Goal: Information Seeking & Learning: Learn about a topic

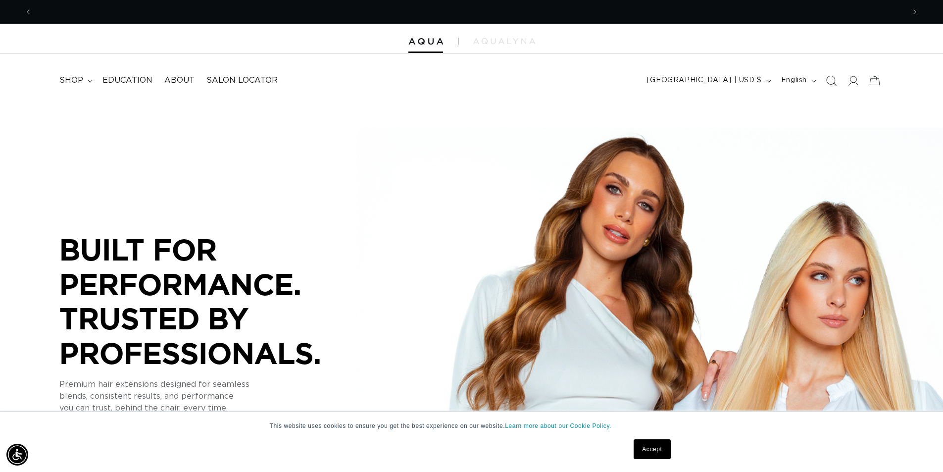
click at [829, 84] on icon "Search" at bounding box center [831, 81] width 10 height 10
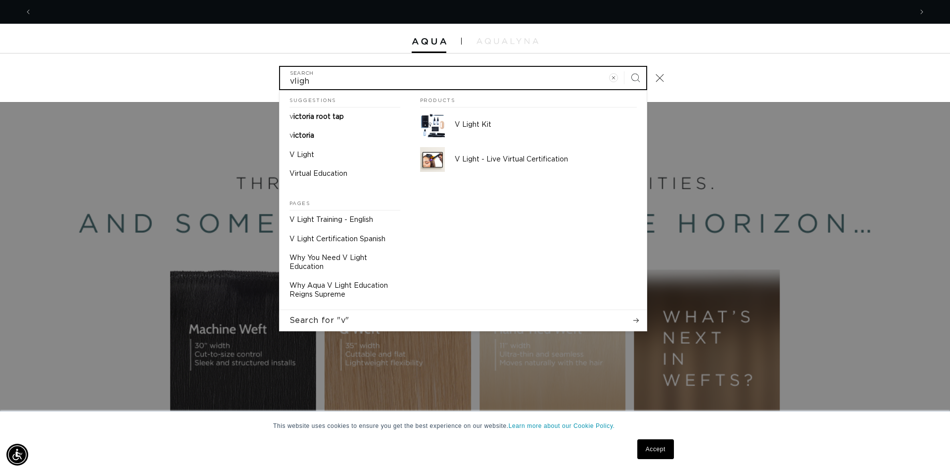
scroll to position [0, 1759]
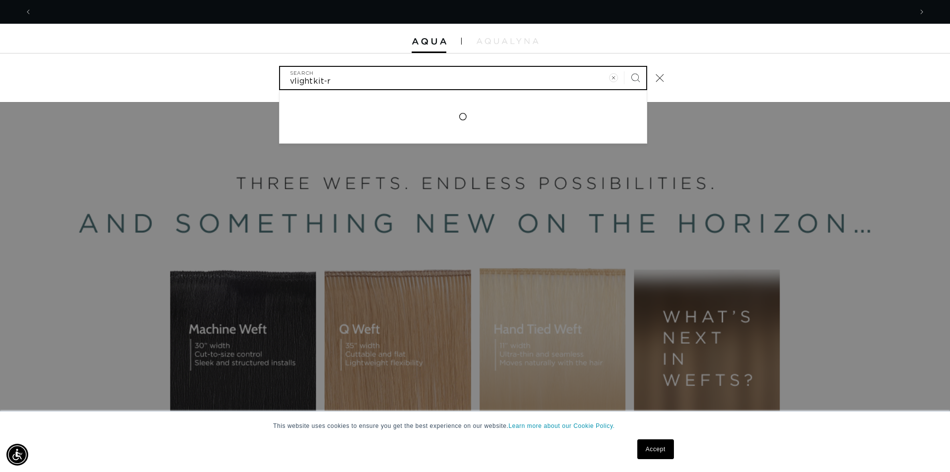
type input "vlightkit-r"
click at [624, 67] on button "Search" at bounding box center [635, 78] width 22 height 22
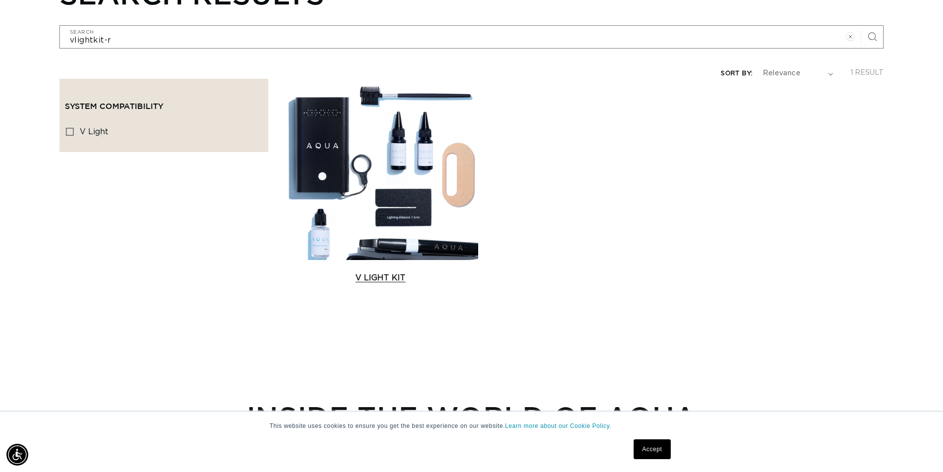
click at [427, 272] on link "V Light Kit" at bounding box center [380, 278] width 195 height 12
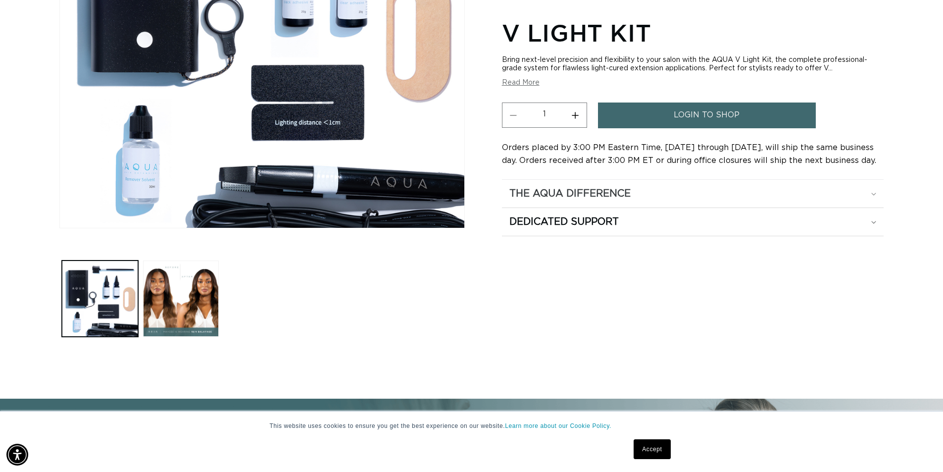
scroll to position [0, 1745]
click at [870, 197] on div "The Aqua Difference" at bounding box center [692, 193] width 367 height 13
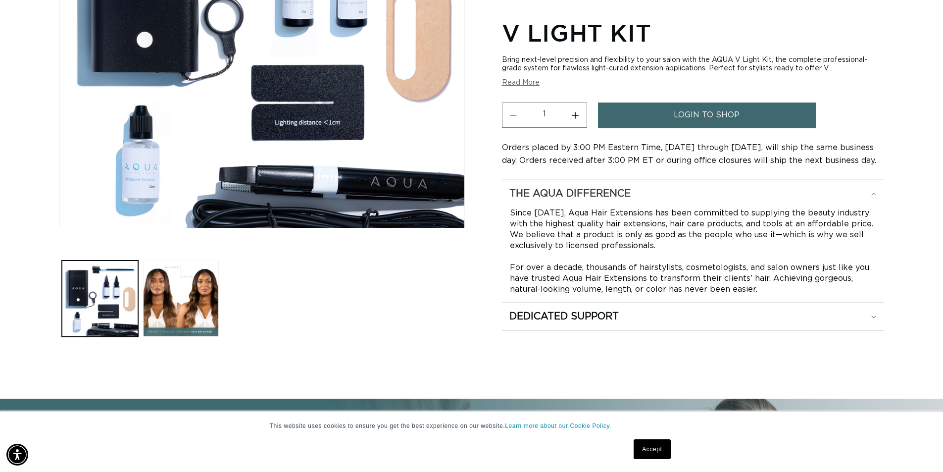
click at [870, 197] on div "The Aqua Difference" at bounding box center [692, 193] width 367 height 13
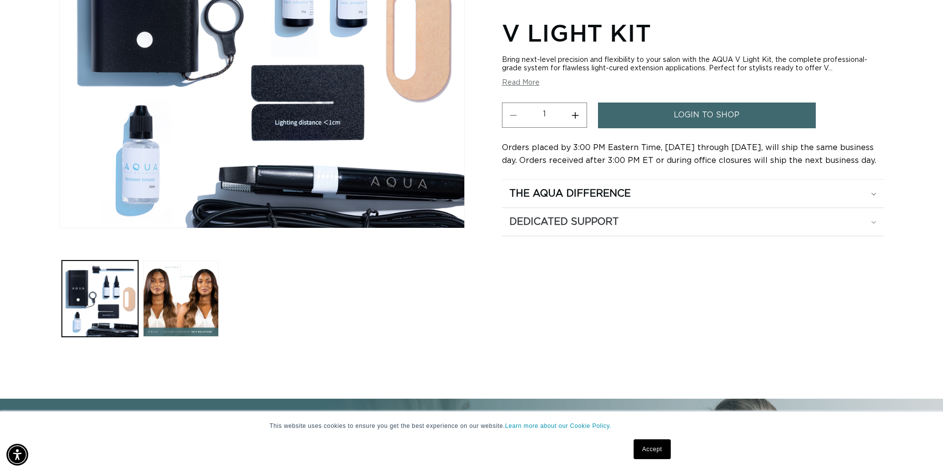
click at [876, 224] on summary "Dedicated Support" at bounding box center [692, 222] width 381 height 28
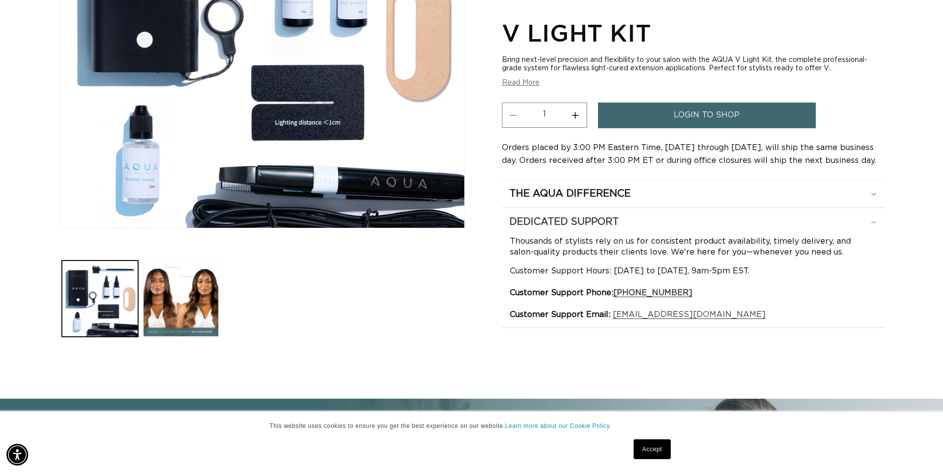
click at [876, 224] on summary "Dedicated Support" at bounding box center [692, 222] width 381 height 28
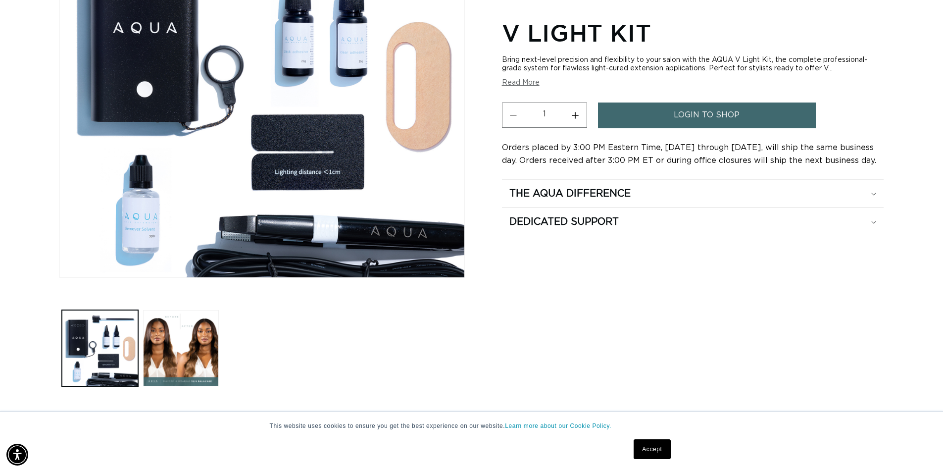
scroll to position [198, 0]
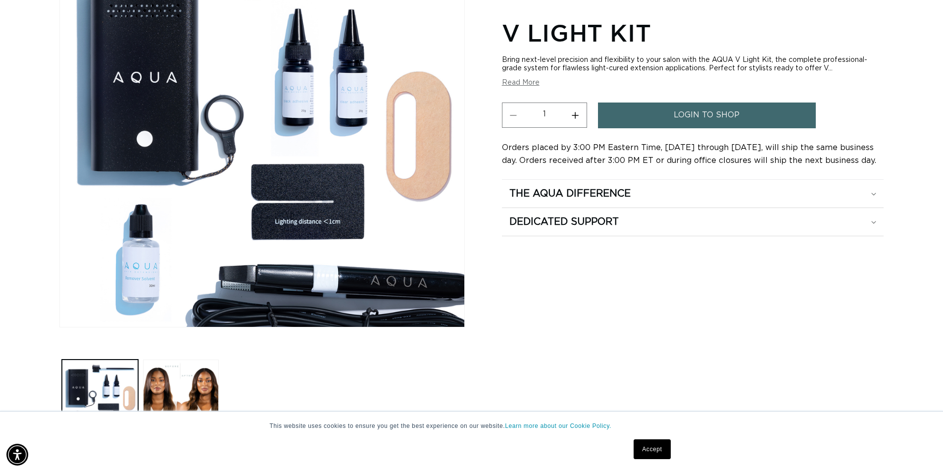
click at [305, 111] on img "Gallery Viewer" at bounding box center [262, 132] width 404 height 387
click at [401, 145] on img "Gallery Viewer" at bounding box center [262, 132] width 404 height 387
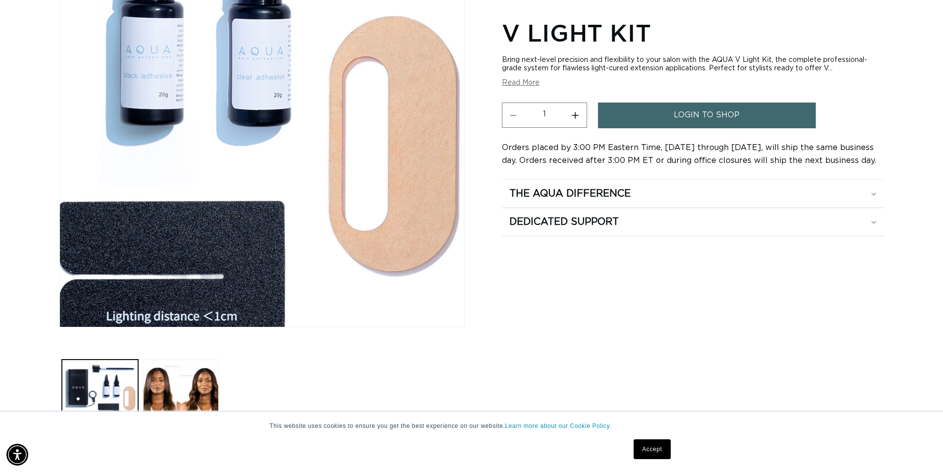
scroll to position [0, 0]
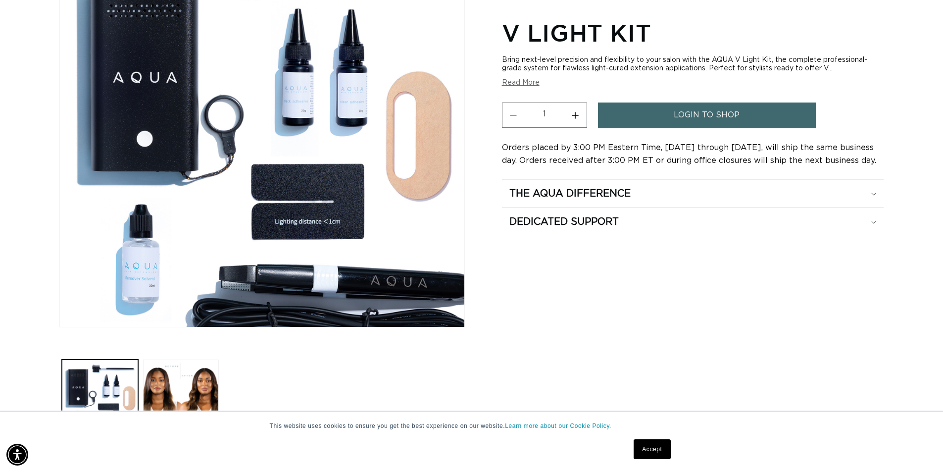
click at [526, 83] on button "Read More" at bounding box center [521, 83] width 38 height 8
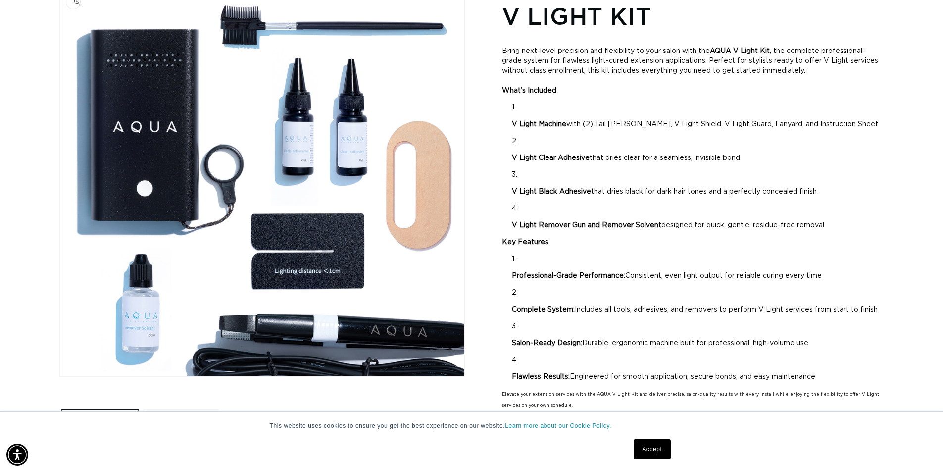
scroll to position [0, 872]
click at [448, 210] on img "Gallery Viewer" at bounding box center [262, 182] width 404 height 387
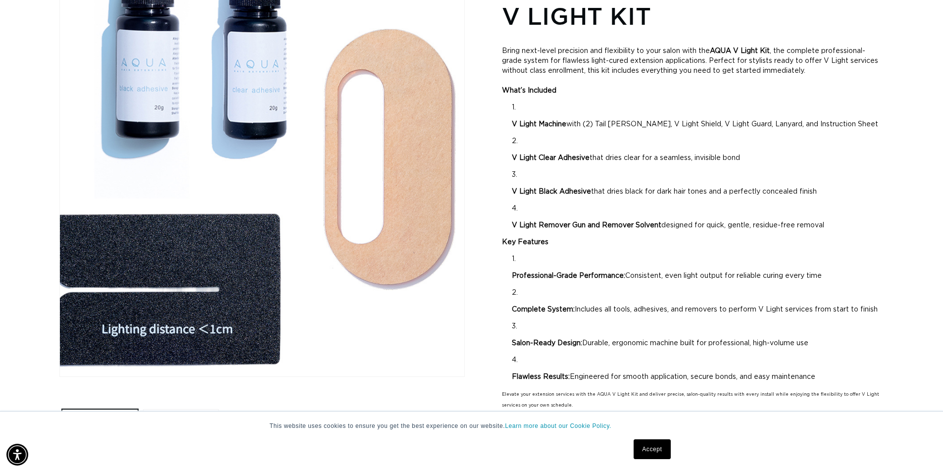
scroll to position [0, 1745]
click at [448, 210] on div "Gallery Viewer" at bounding box center [262, 182] width 404 height 387
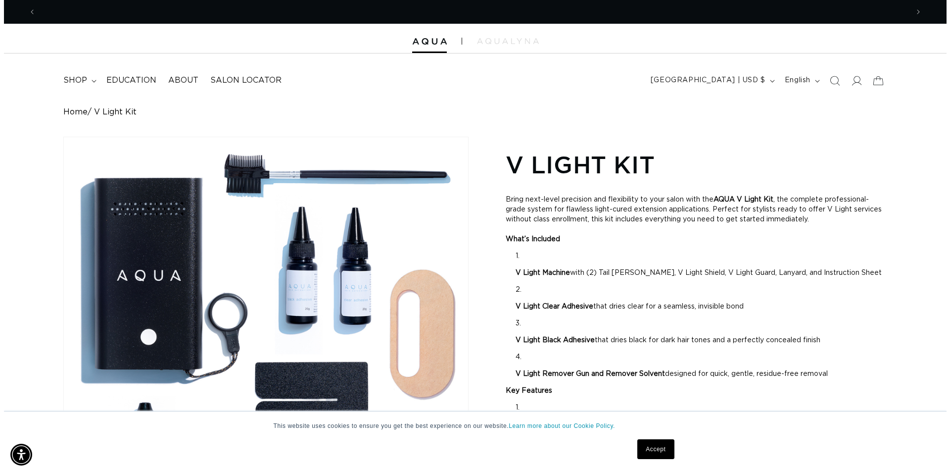
scroll to position [0, 0]
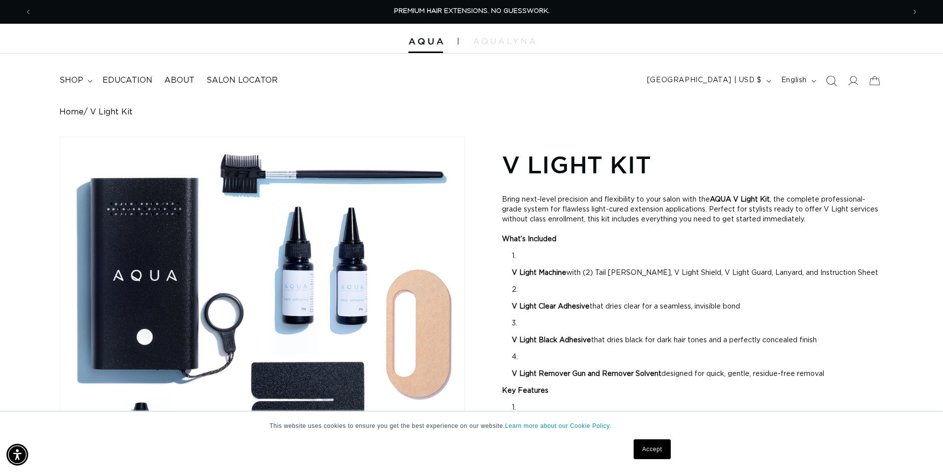
click at [833, 81] on icon "Search" at bounding box center [830, 80] width 10 height 10
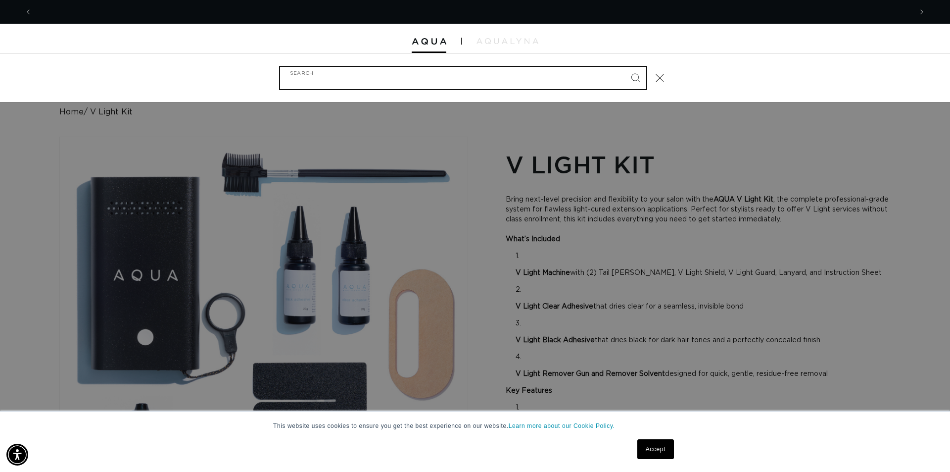
scroll to position [0, 880]
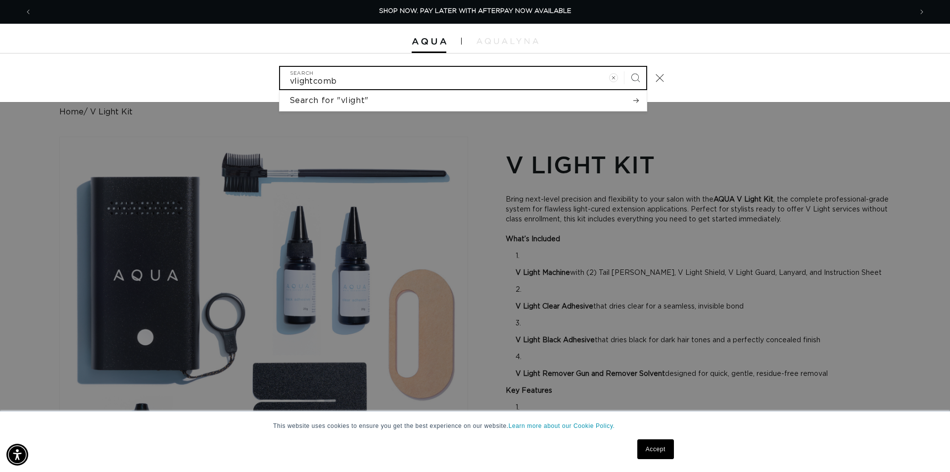
click at [624, 67] on button "Search" at bounding box center [635, 78] width 22 height 22
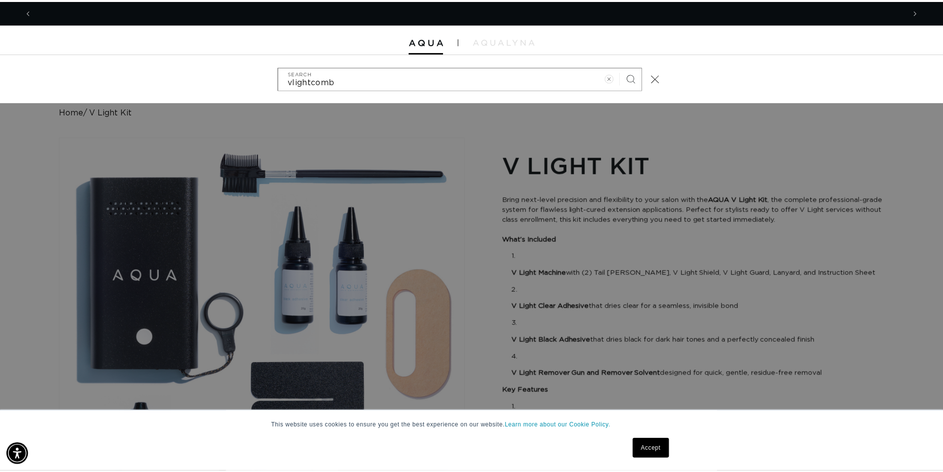
scroll to position [0, 0]
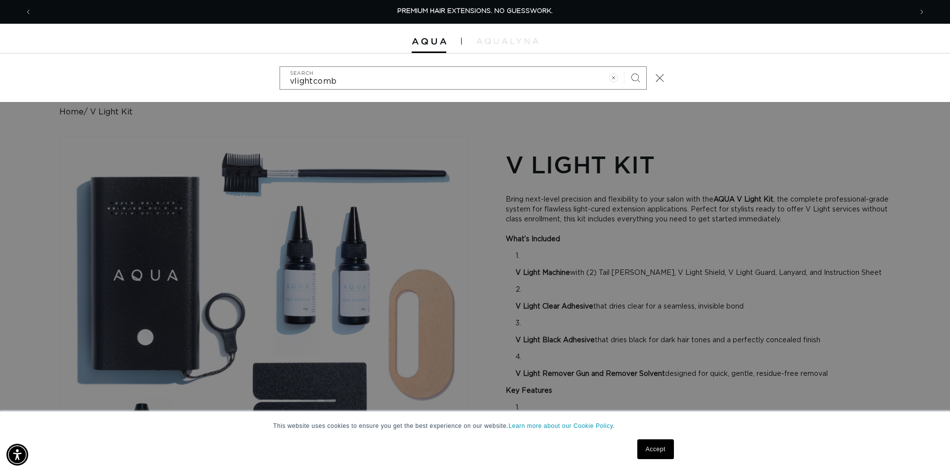
click at [0, 78] on div "Search" at bounding box center [0, 78] width 0 height 0
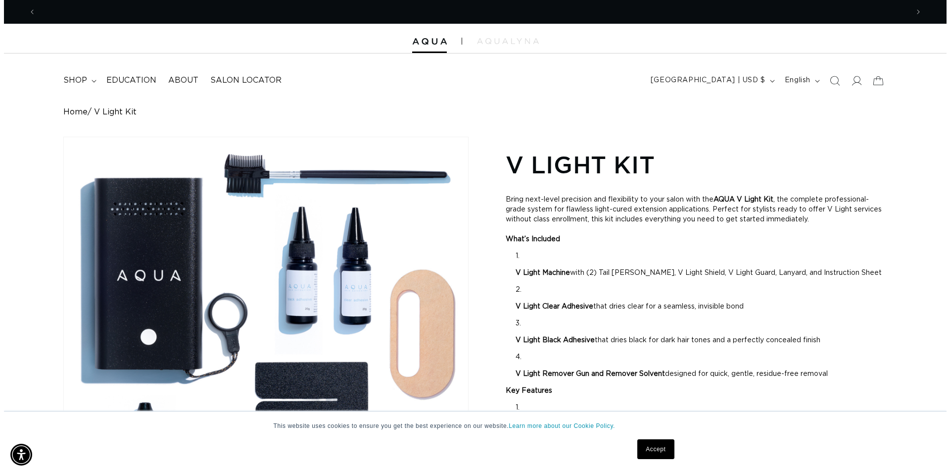
scroll to position [0, 1745]
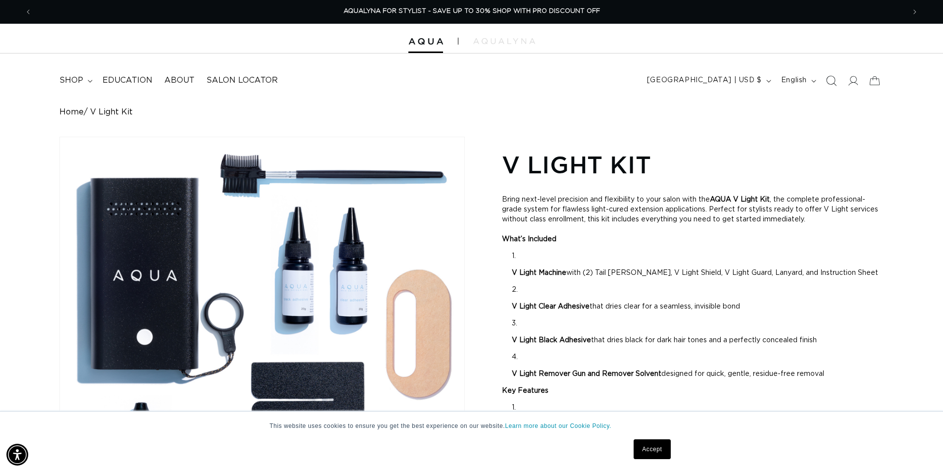
click at [831, 76] on icon "Search" at bounding box center [830, 80] width 10 height 10
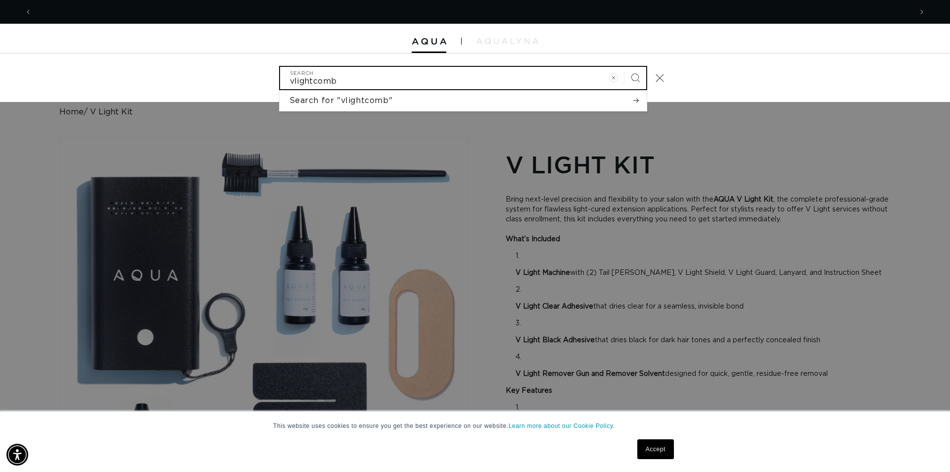
scroll to position [0, 0]
click at [342, 81] on input "vlightcomb" at bounding box center [463, 78] width 366 height 22
type input "v"
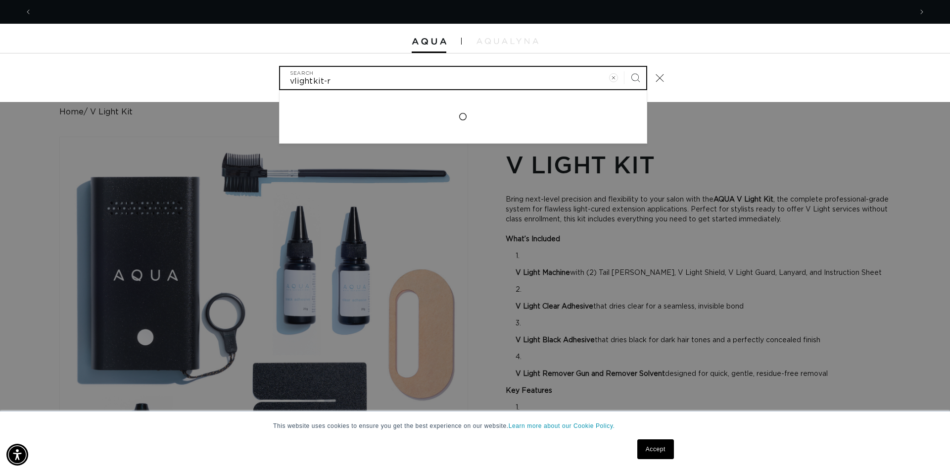
scroll to position [0, 1759]
type input "vlightkit-r"
click at [624, 67] on button "Search" at bounding box center [635, 78] width 22 height 22
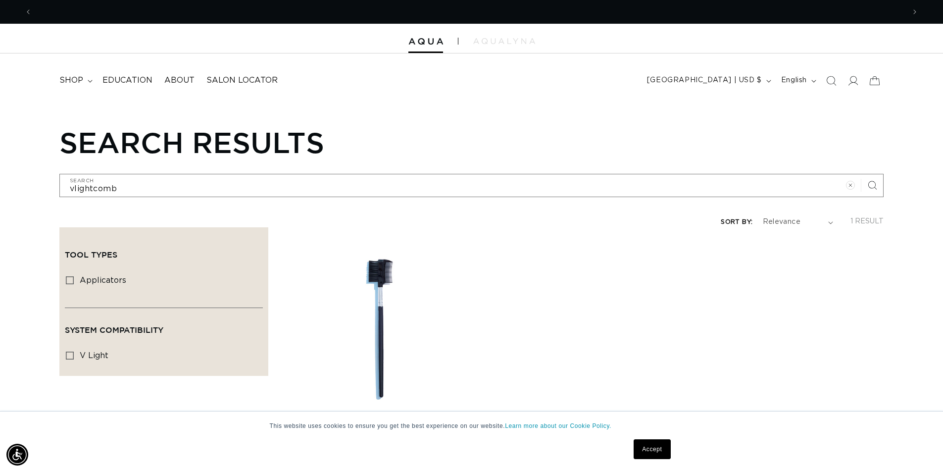
scroll to position [0, 1745]
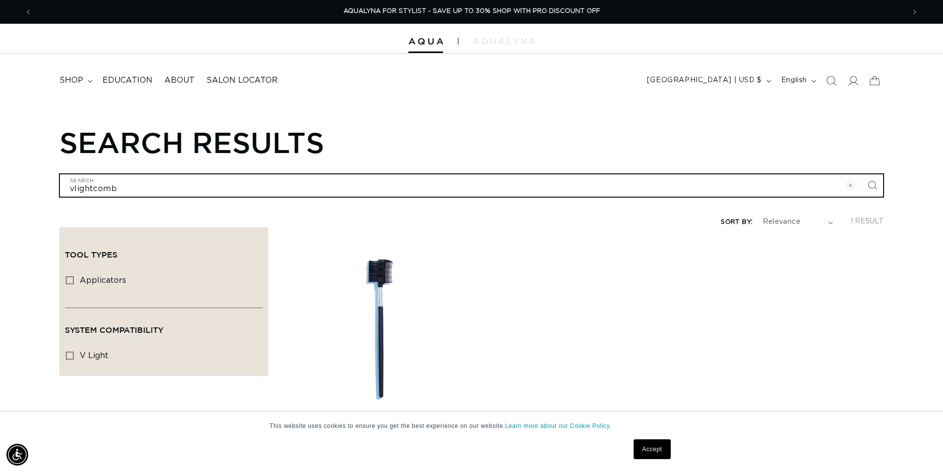
click at [187, 183] on input "vlightcomb" at bounding box center [471, 185] width 823 height 22
type input "vlightcom"
type input "vlightco"
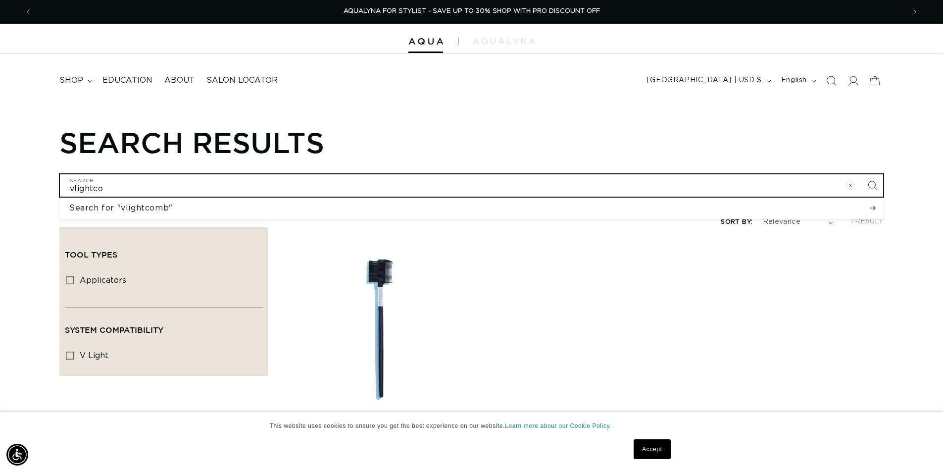
type input "vlightc"
type input "vlight"
type input "vligh"
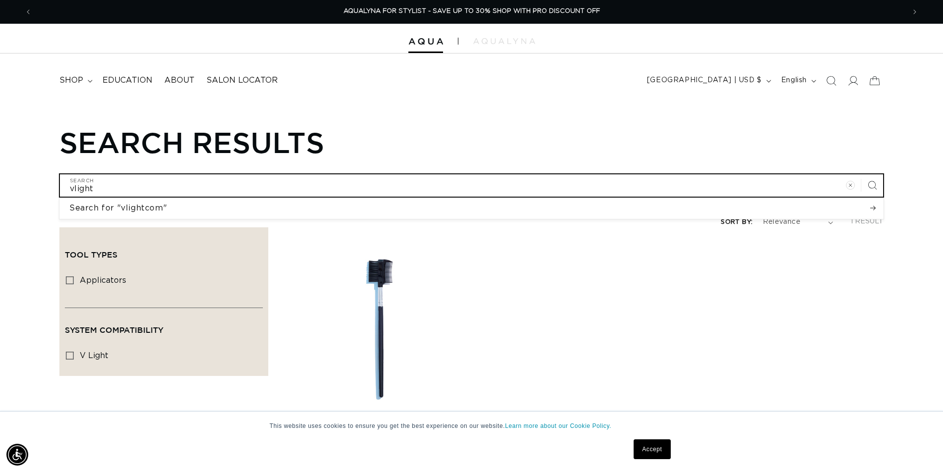
type input "vligh"
type input "vlig"
type input "vli"
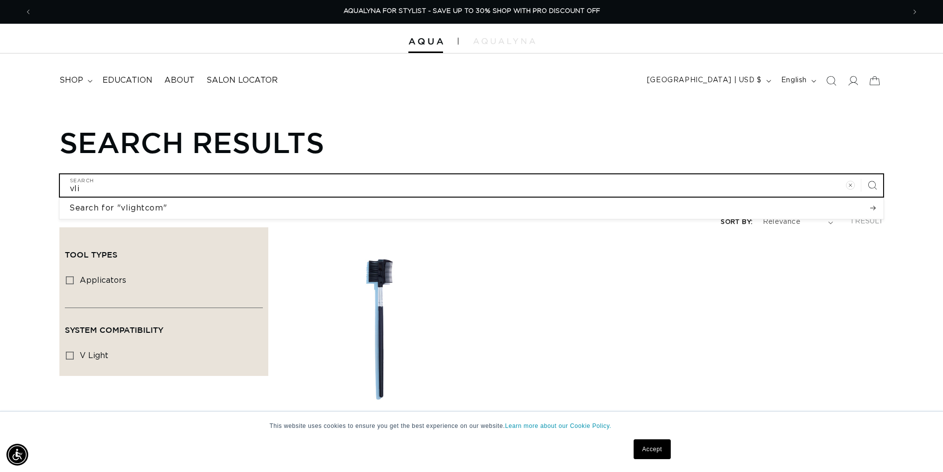
type input "vl"
type input "v"
type input "f"
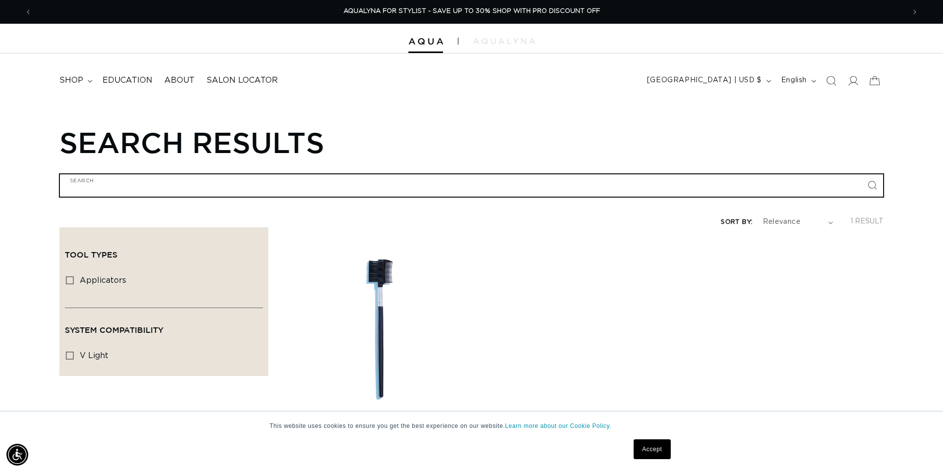
type input "f"
type input "fu"
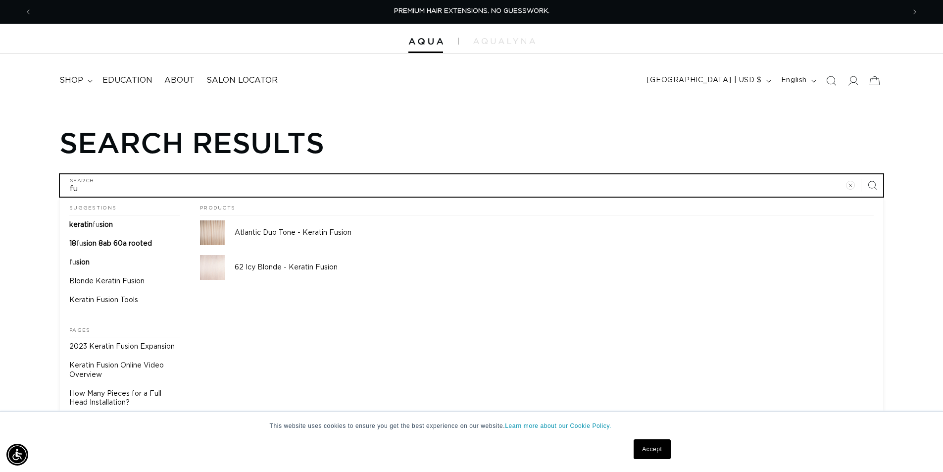
type input "fus"
type input "fusi"
type input "fusio"
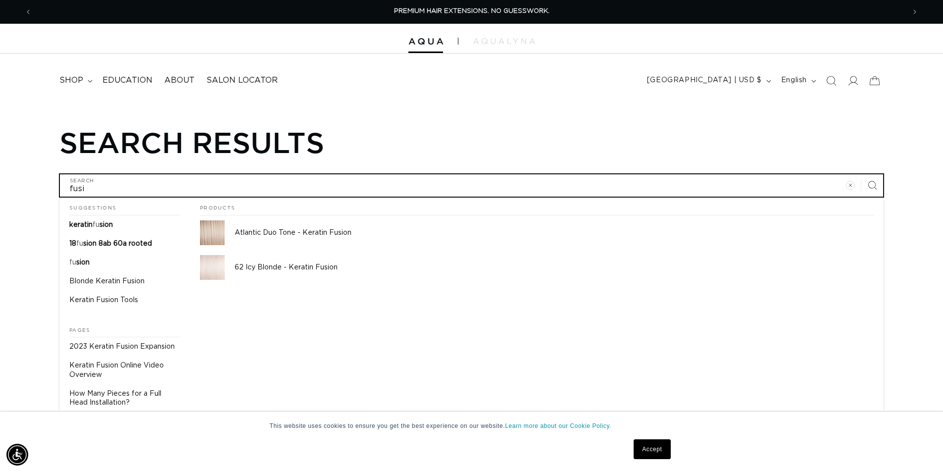
type input "fusio"
type input "fusion"
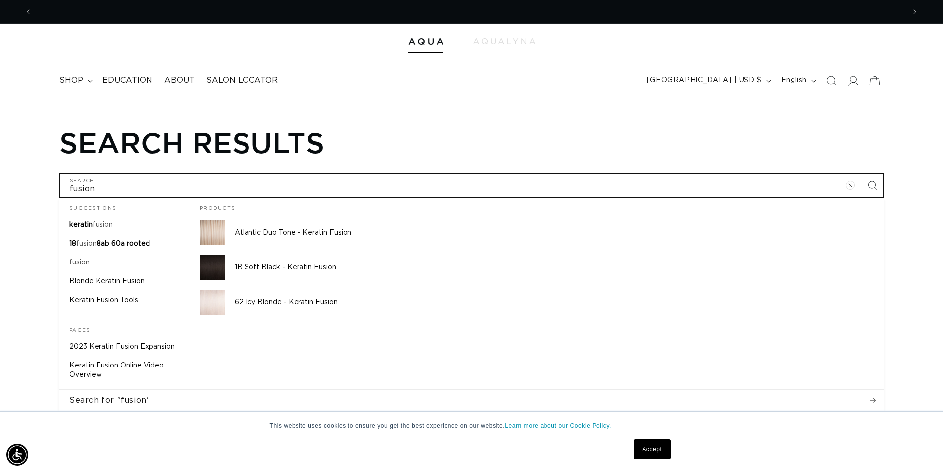
scroll to position [0, 872]
type input "fusion"
type input "fusion-"
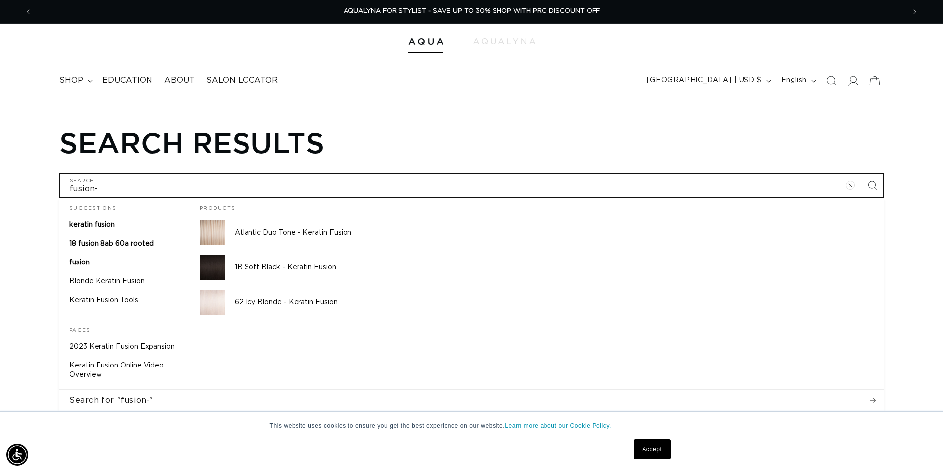
type input "fusion-g"
type input "fusion-gu"
type input "fusion-gun"
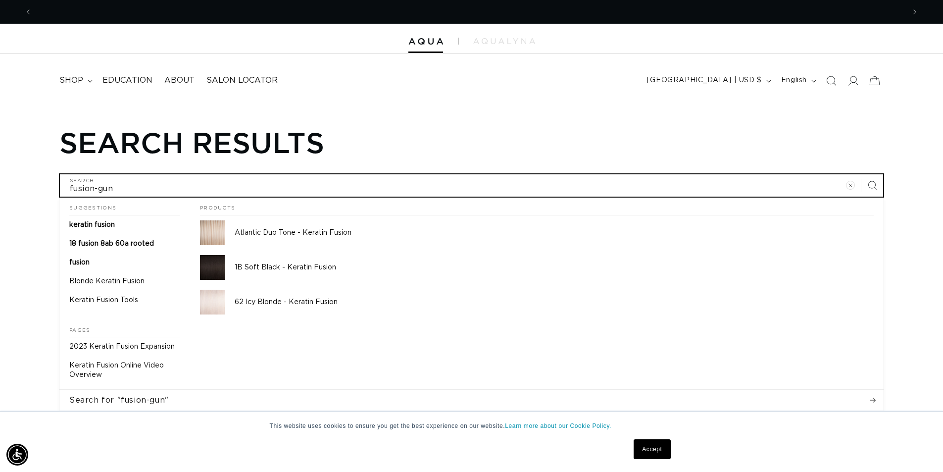
scroll to position [0, 0]
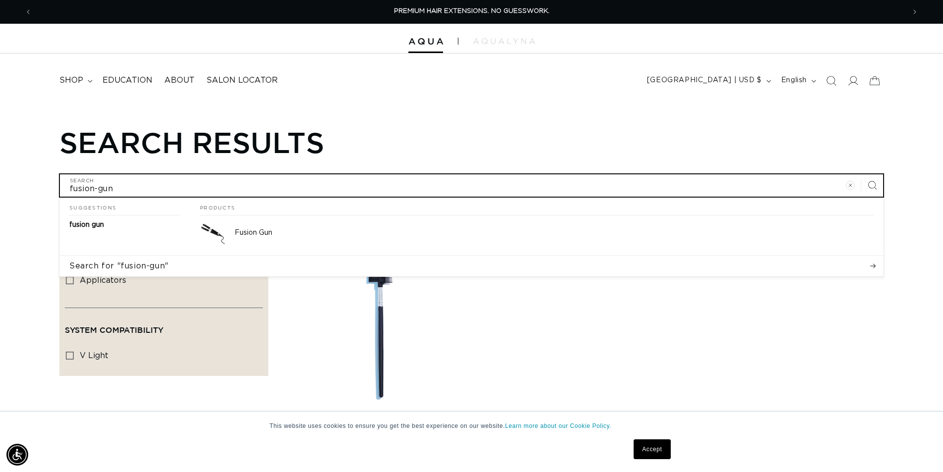
type input "fusion-gun"
click at [59, 255] on button "Search for "fusion-gun"" at bounding box center [471, 265] width 824 height 21
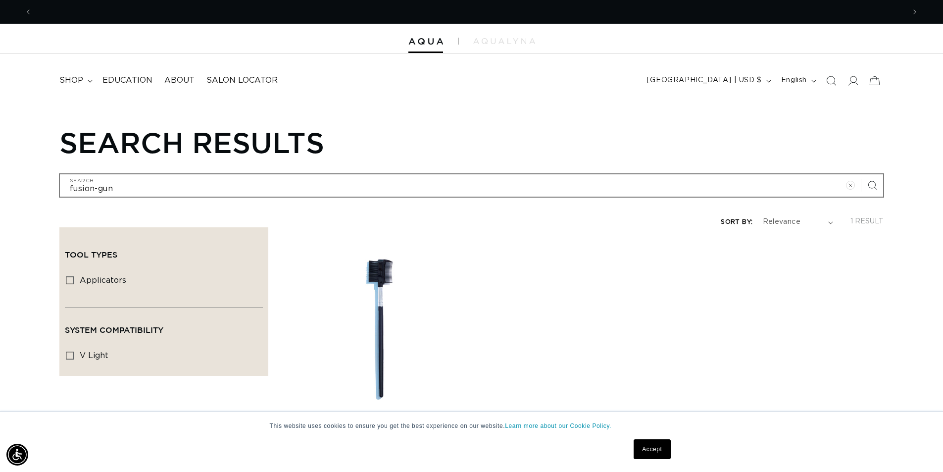
scroll to position [0, 872]
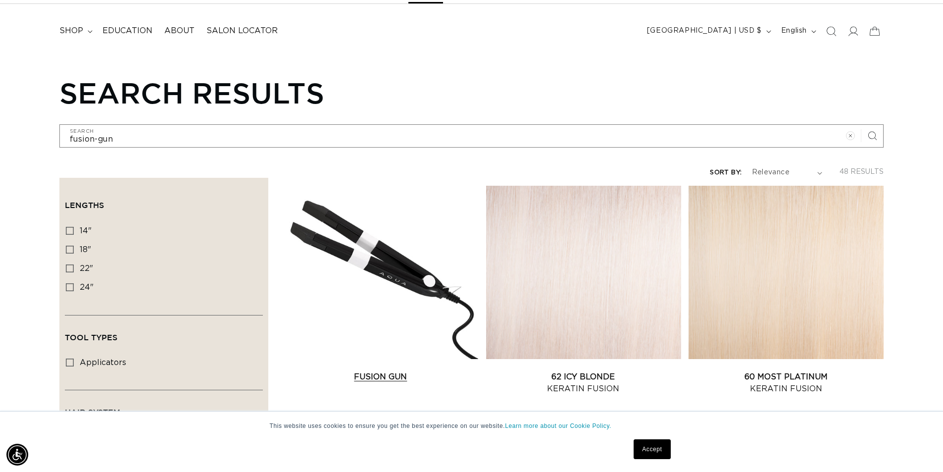
scroll to position [0, 1745]
click at [384, 371] on link "Fusion Gun" at bounding box center [380, 377] width 195 height 12
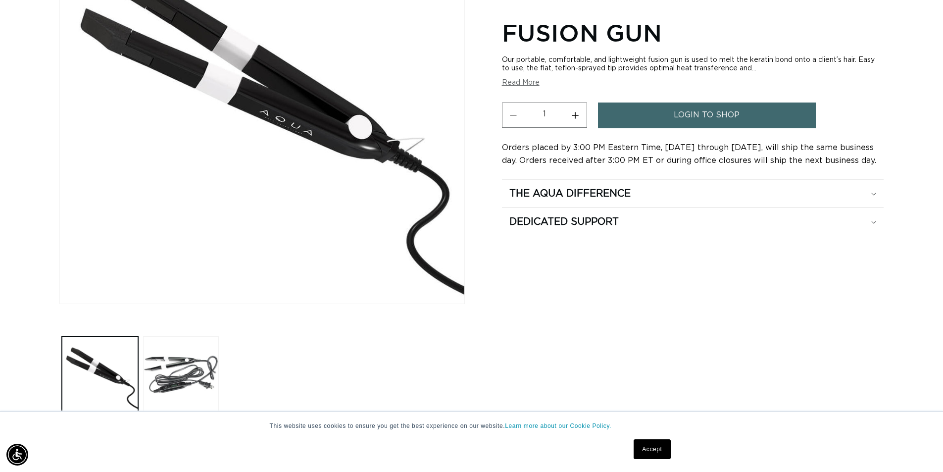
scroll to position [247, 0]
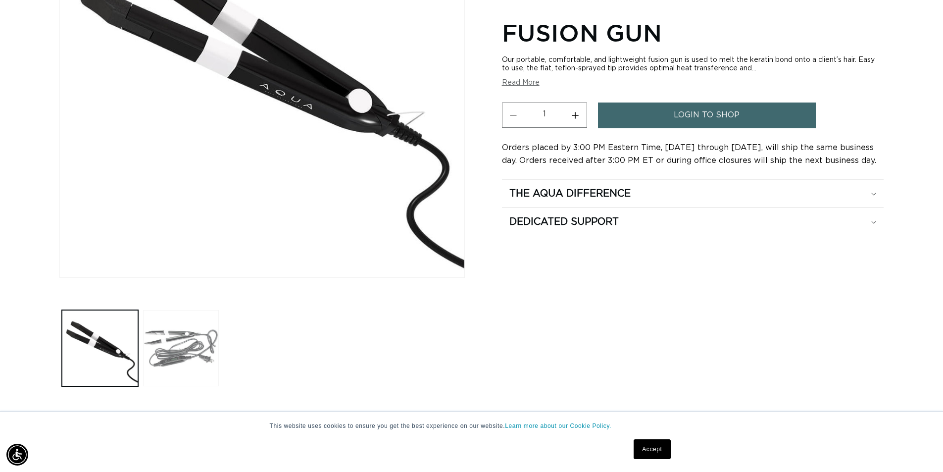
click at [190, 354] on button "Load image 2 in gallery view" at bounding box center [181, 348] width 76 height 76
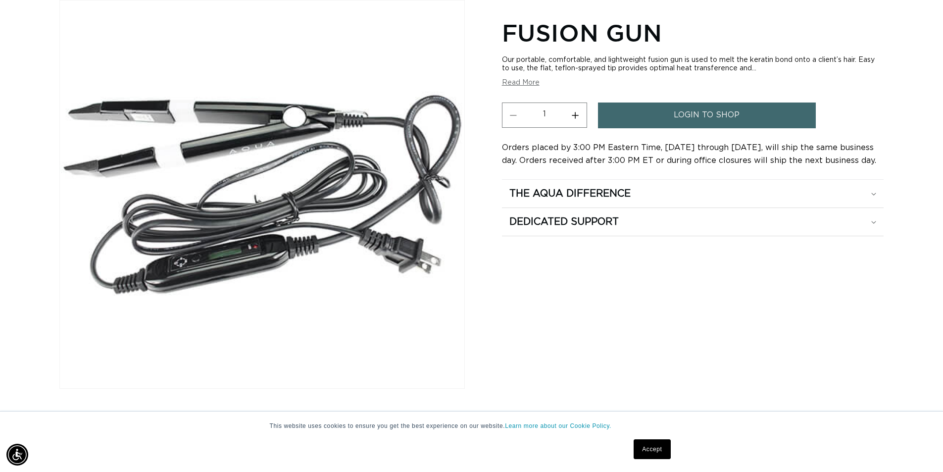
scroll to position [0, 0]
click at [518, 85] on button "Read More" at bounding box center [521, 83] width 38 height 8
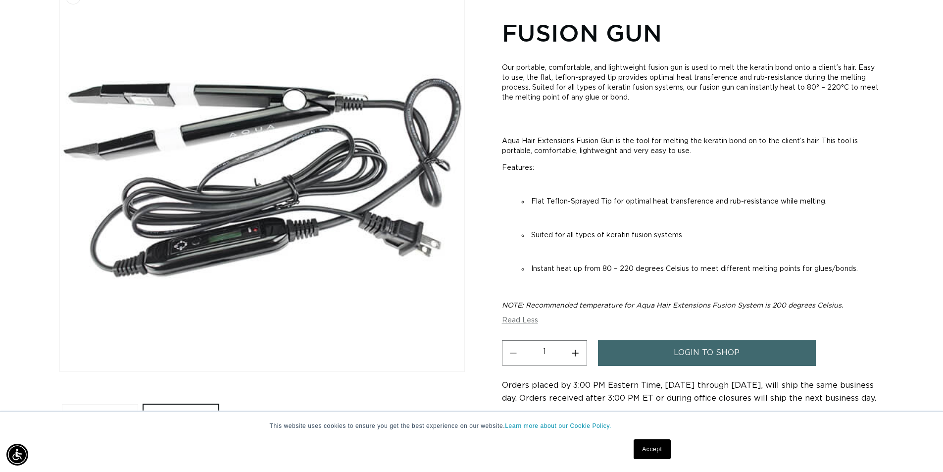
scroll to position [186, 0]
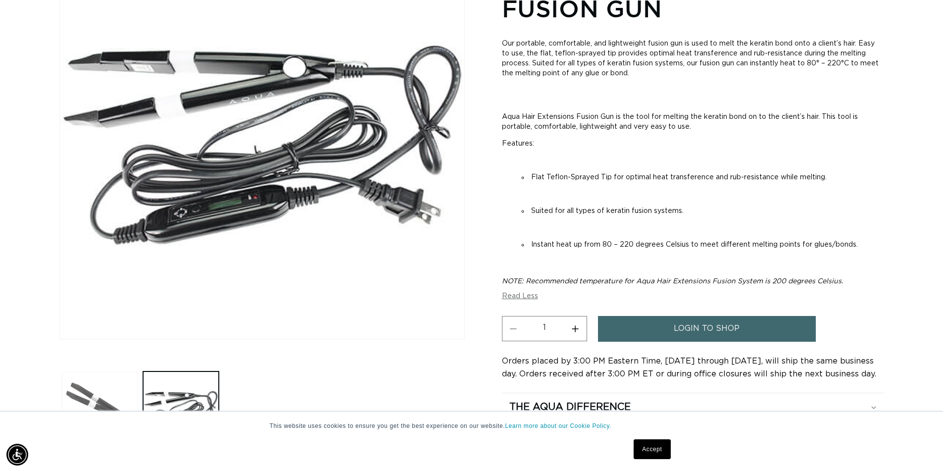
click at [78, 386] on button "Load image 1 in gallery view" at bounding box center [100, 409] width 76 height 76
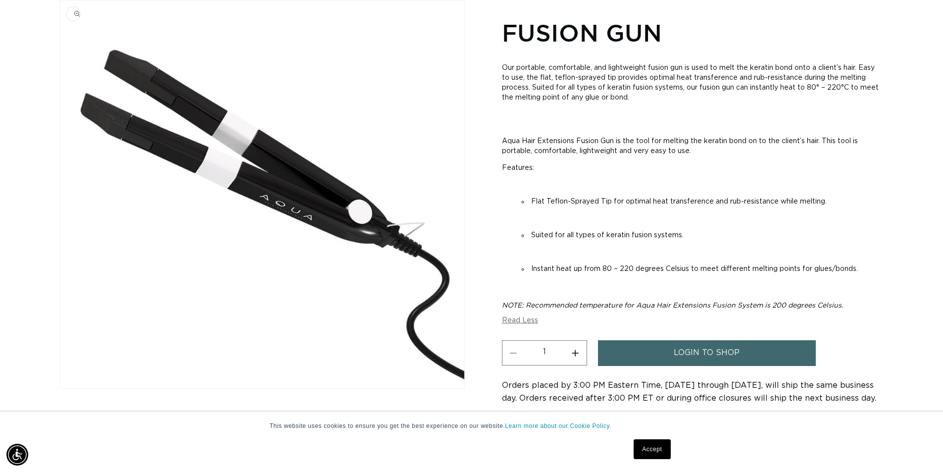
scroll to position [0, 872]
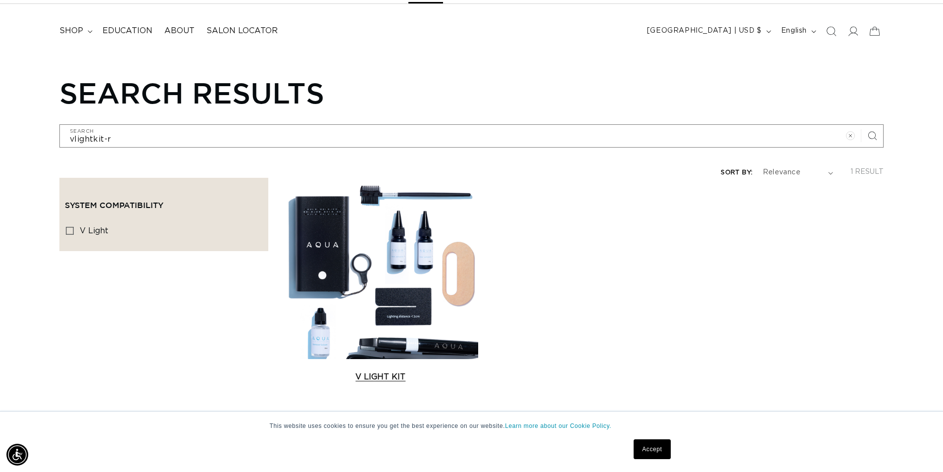
scroll to position [0, 1745]
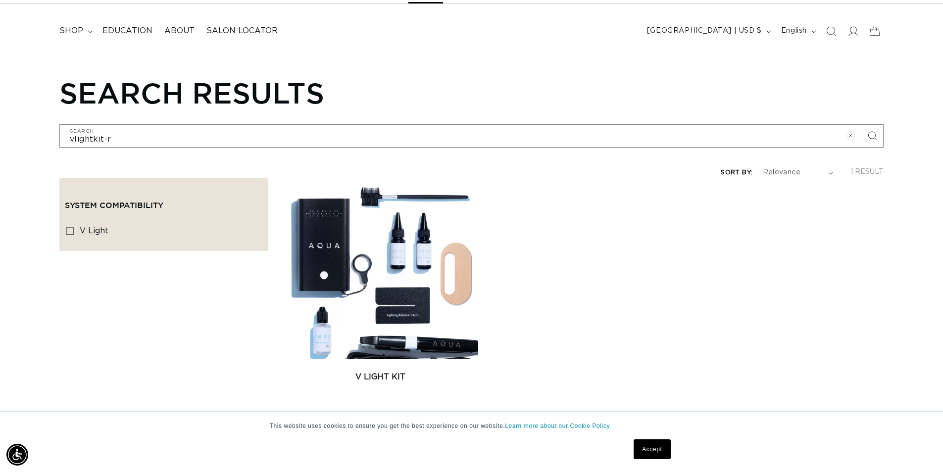
click at [69, 227] on icon at bounding box center [70, 231] width 8 height 8
click at [69, 227] on input "v light v light (1 product)" at bounding box center [70, 231] width 8 height 8
checkbox input "true"
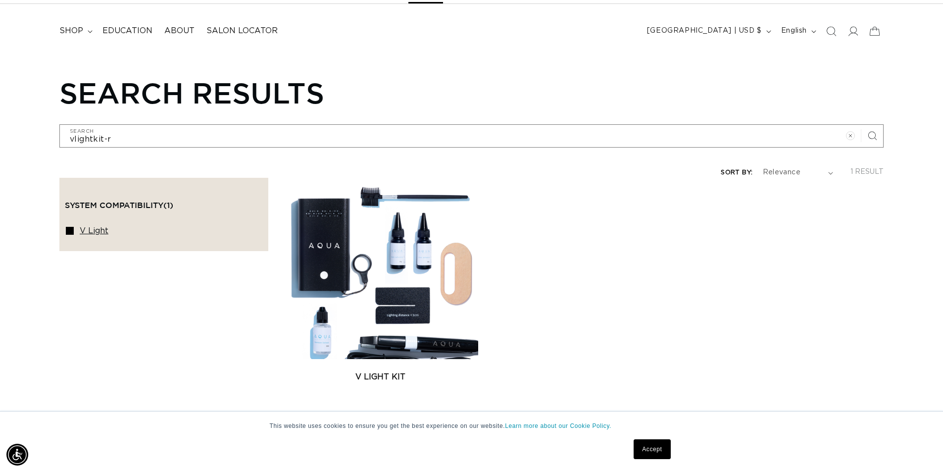
click at [70, 227] on icon at bounding box center [70, 231] width 8 height 8
click at [70, 227] on input "v light v light (1 product)" at bounding box center [70, 231] width 8 height 8
checkbox input "false"
click at [68, 227] on icon at bounding box center [70, 231] width 8 height 8
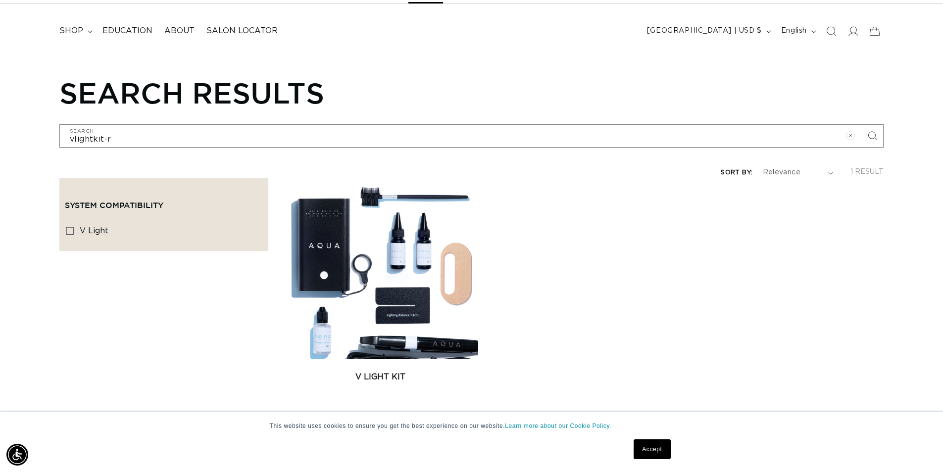
click at [68, 227] on input "v light v light (1 product)" at bounding box center [70, 231] width 8 height 8
checkbox input "true"
click at [68, 227] on icon at bounding box center [70, 231] width 8 height 8
click at [68, 227] on input "v light v light (1 product)" at bounding box center [70, 231] width 8 height 8
checkbox input "false"
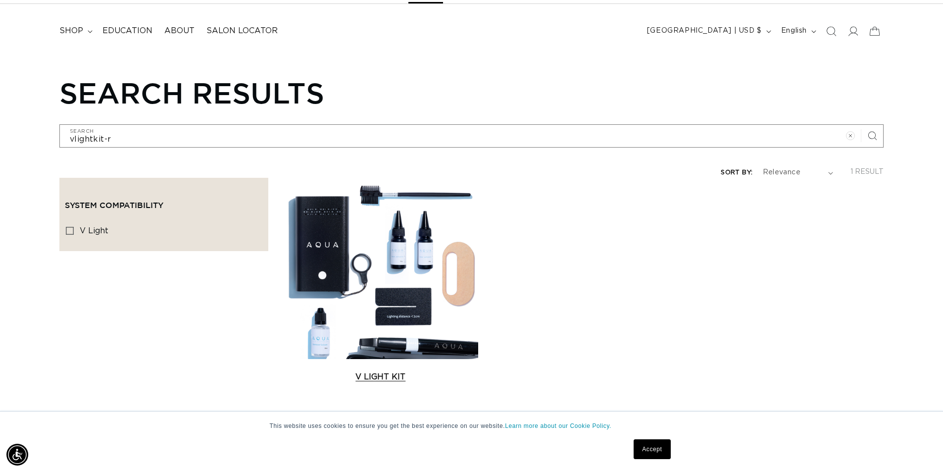
click at [321, 371] on link "V Light Kit" at bounding box center [380, 377] width 195 height 12
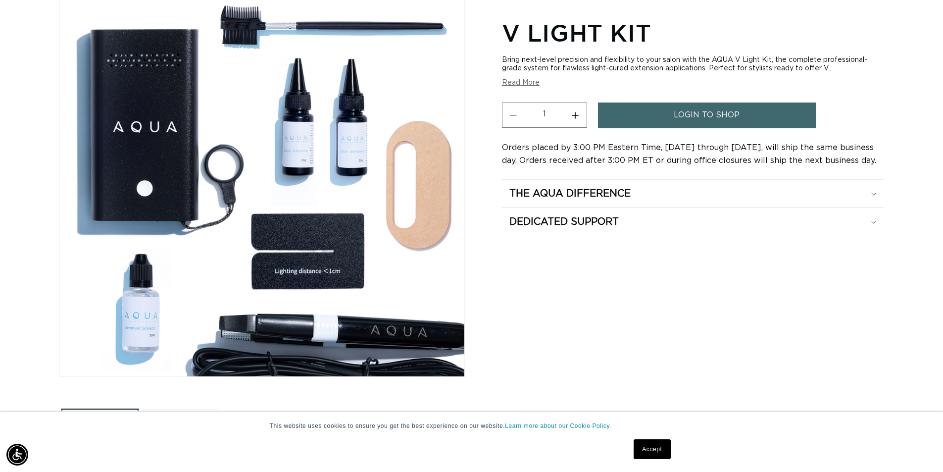
scroll to position [0, 872]
click at [531, 80] on button "Read More" at bounding box center [521, 83] width 38 height 8
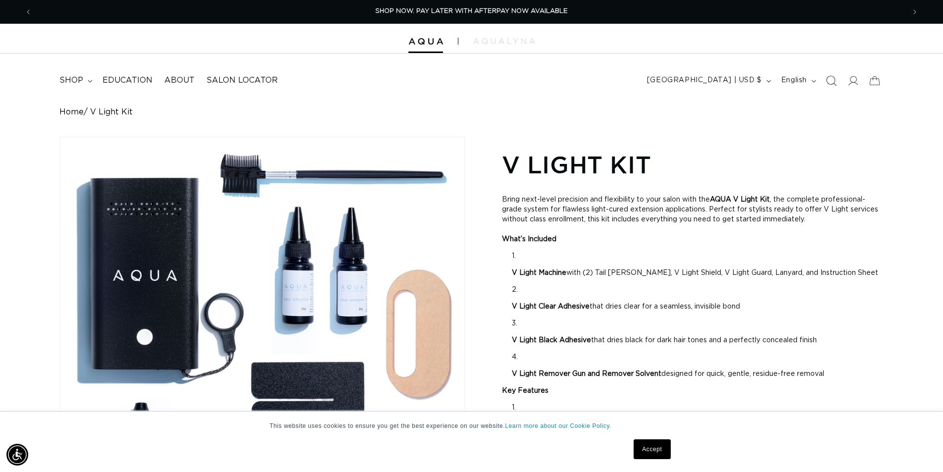
click at [832, 84] on icon "Search" at bounding box center [830, 80] width 10 height 10
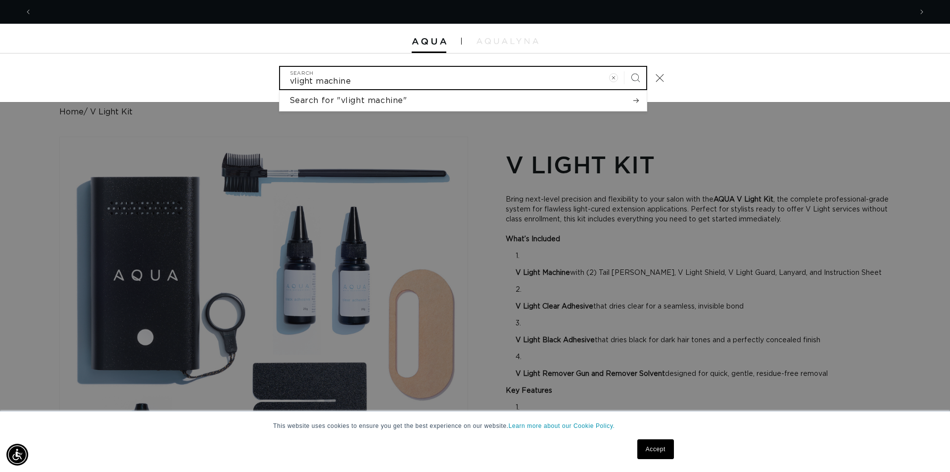
scroll to position [0, 880]
type input "vlight machine"
click at [624, 67] on button "Search" at bounding box center [635, 78] width 22 height 22
